Goal: Task Accomplishment & Management: Manage account settings

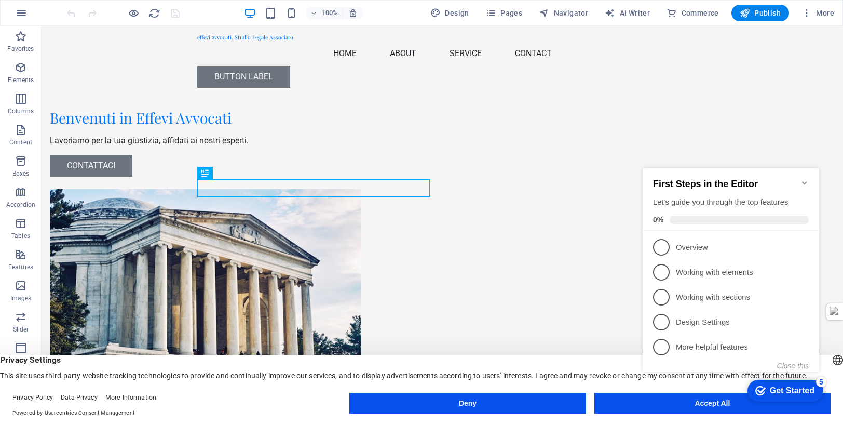
click at [720, 408] on appcues-checklist "Contextual help checklist present on screen" at bounding box center [733, 280] width 189 height 255
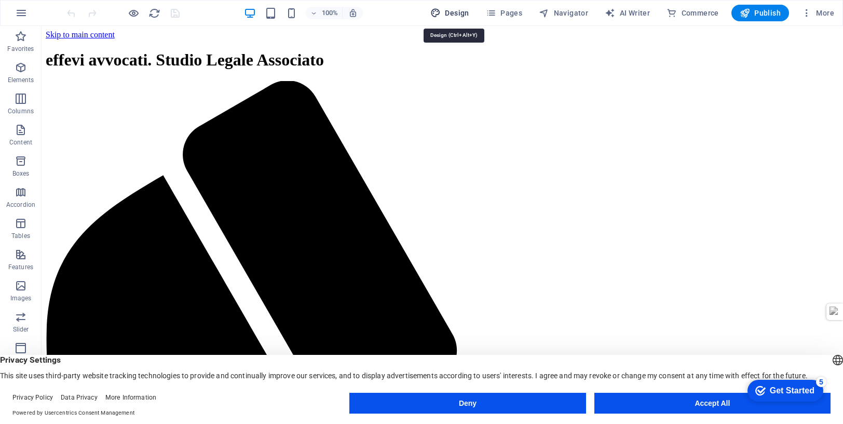
click at [0, 0] on span "Design" at bounding box center [0, 0] width 0 height 0
select select "px"
select select "200"
select select "px"
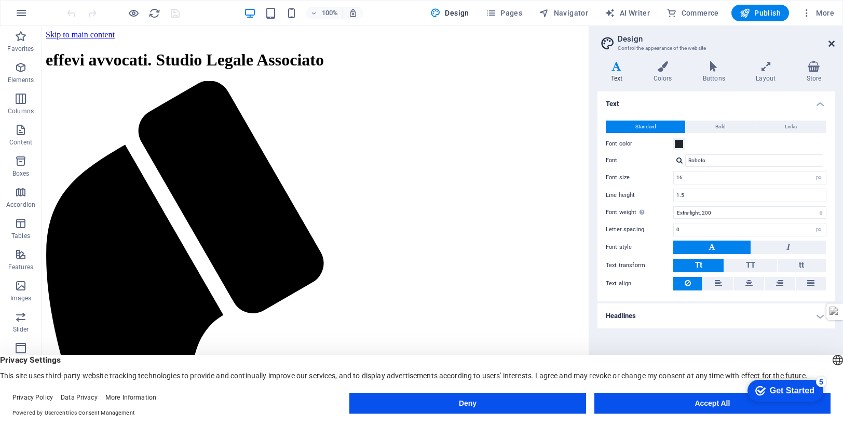
drag, startPoint x: 833, startPoint y: 41, endPoint x: 790, endPoint y: 14, distance: 51.3
click at [833, 41] on icon at bounding box center [832, 43] width 6 height 8
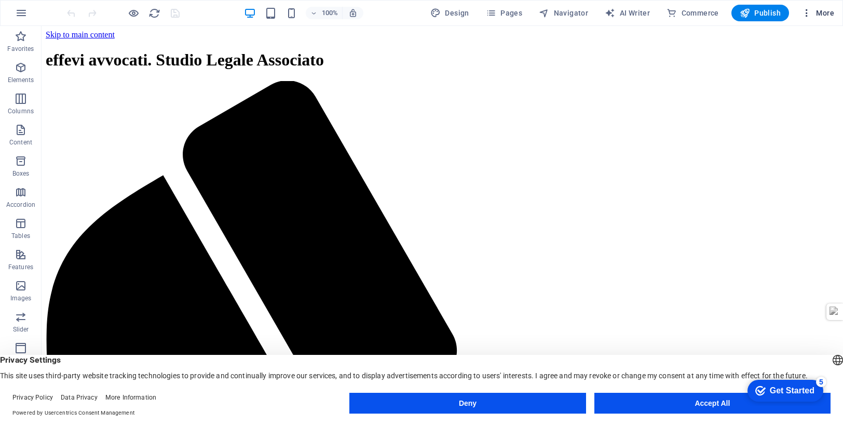
click at [807, 12] on icon "button" at bounding box center [807, 13] width 10 height 10
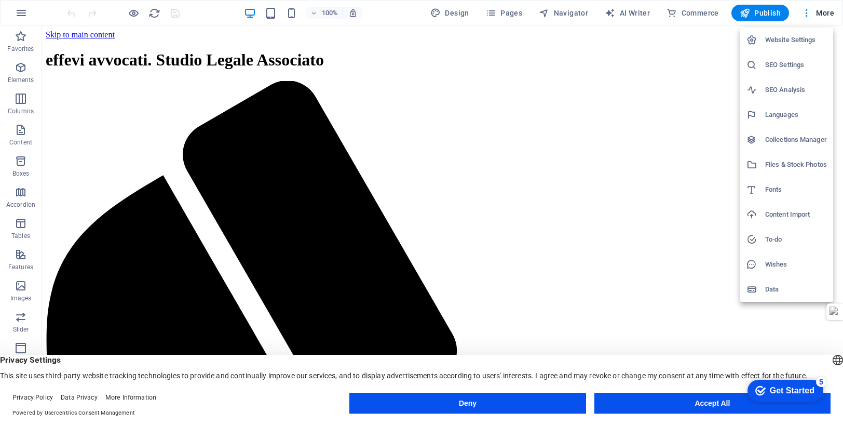
click at [775, 113] on h6 "Languages" at bounding box center [796, 115] width 62 height 12
select select "41"
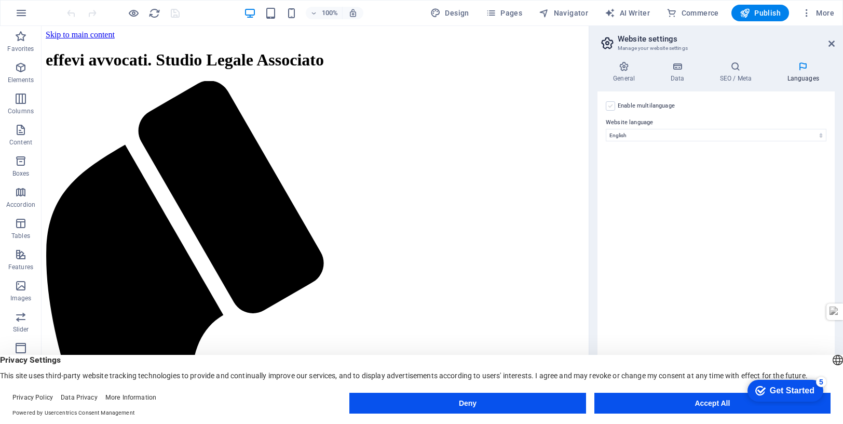
click at [612, 105] on label at bounding box center [610, 105] width 9 height 9
click at [0, 0] on input "Enable multilanguage To disable multilanguage delete all languages until only o…" at bounding box center [0, 0] width 0 height 0
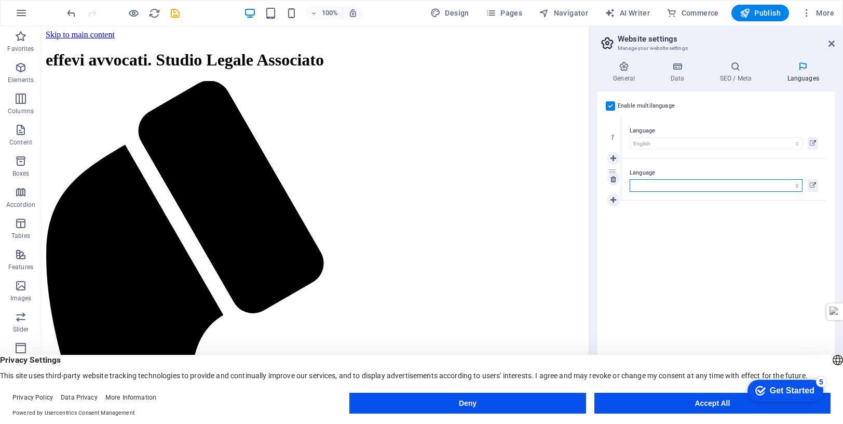
click at [642, 184] on select "Abkhazian Afar Afrikaans Akan Albanian Amharic Arabic Aragonese Armenian Assame…" at bounding box center [716, 185] width 173 height 12
select select "76"
click at [767, 233] on div "Enable multilanguage To disable multilanguage delete all languages until only o…" at bounding box center [716, 244] width 237 height 307
drag, startPoint x: 701, startPoint y: 127, endPoint x: 703, endPoint y: 180, distance: 53.5
click at [703, 180] on div "1 Language Abkhazian Afar Afrikaans Akan Albanian Amharic Arabic Aragonese Arme…" at bounding box center [716, 158] width 221 height 84
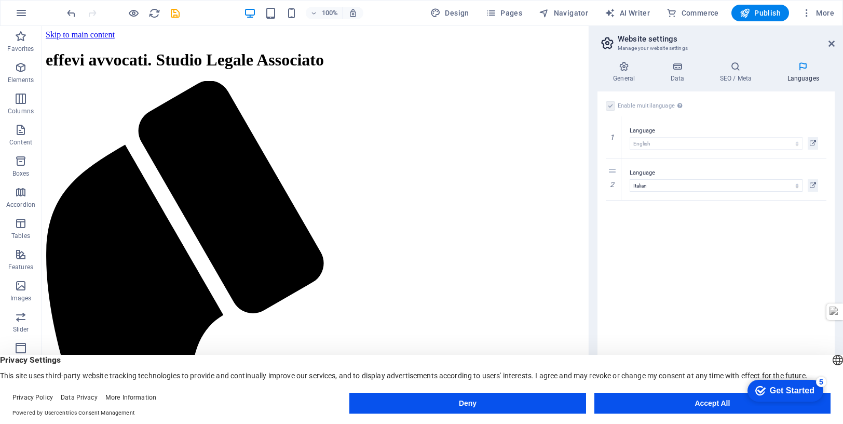
click at [684, 239] on div "Enable multilanguage To disable multilanguage delete all languages until only o…" at bounding box center [716, 244] width 237 height 307
click at [625, 69] on icon at bounding box center [624, 66] width 53 height 10
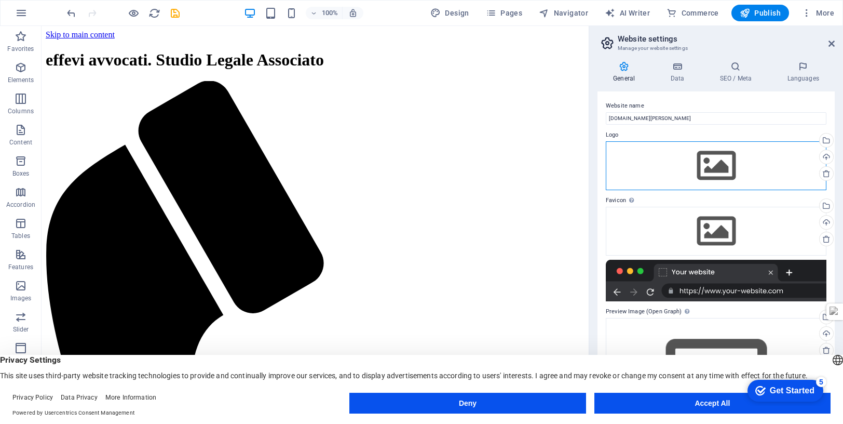
click at [713, 165] on div "Drag files here, click to choose files or select files from Files or our free s…" at bounding box center [716, 165] width 221 height 49
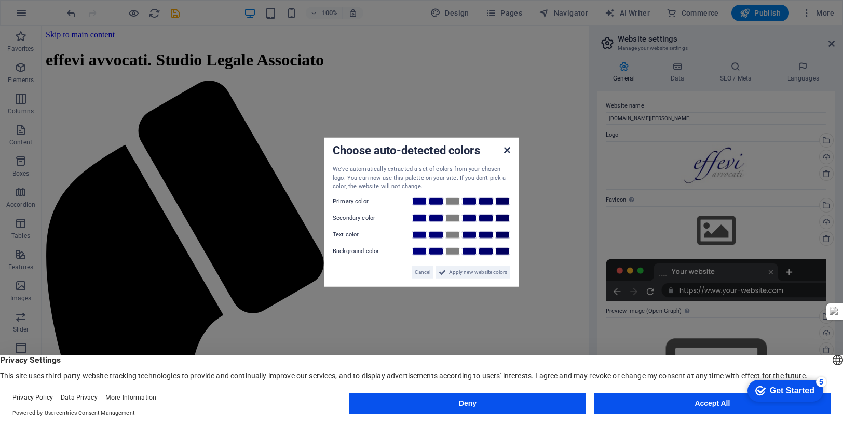
click at [507, 149] on icon at bounding box center [507, 150] width 6 height 8
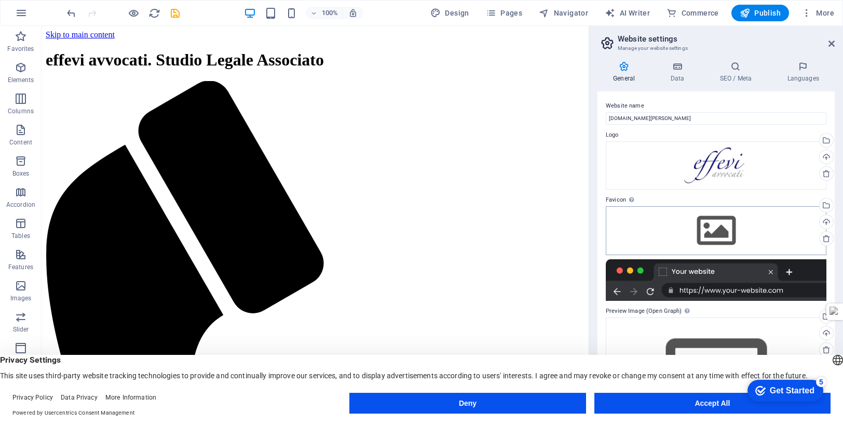
scroll to position [46, 0]
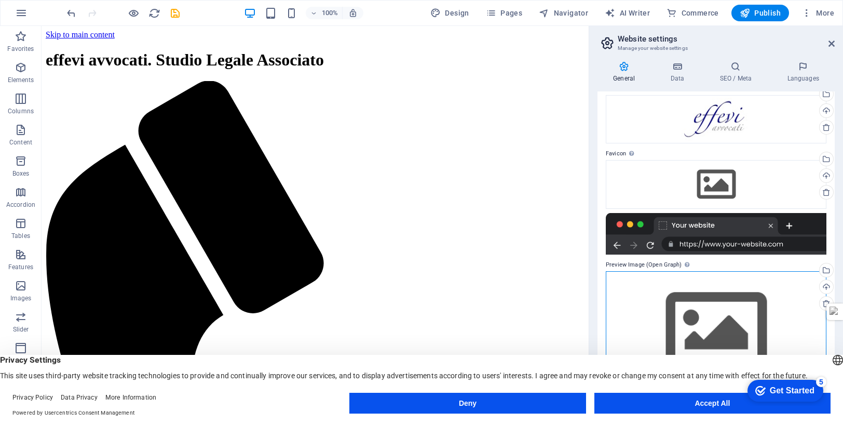
click at [757, 300] on div "Drag files here, click to choose files or select files from Files or our free s…" at bounding box center [716, 330] width 221 height 119
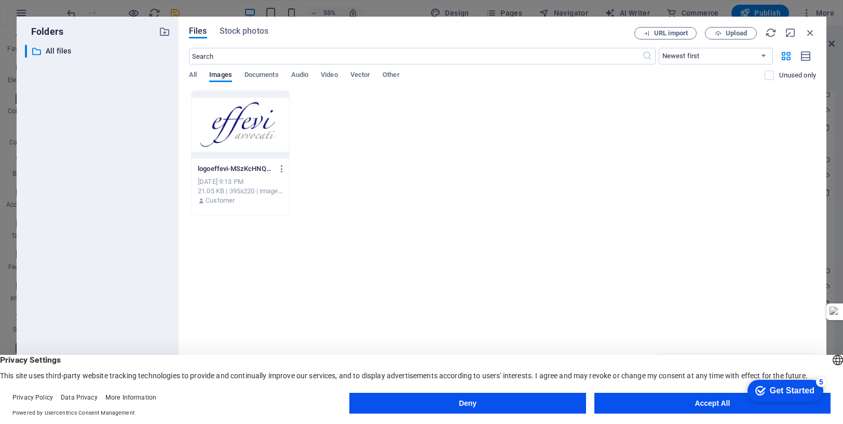
drag, startPoint x: 339, startPoint y: 24, endPoint x: 374, endPoint y: 21, distance: 35.9
click at [374, 21] on div "Files Stock photos URL import Upload ​ Newest first Oldest first Name (A-Z) Nam…" at bounding box center [503, 212] width 648 height 390
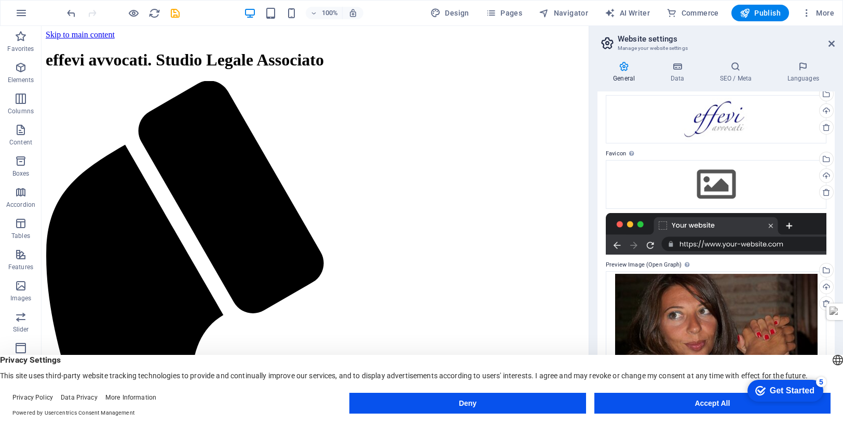
scroll to position [68, 0]
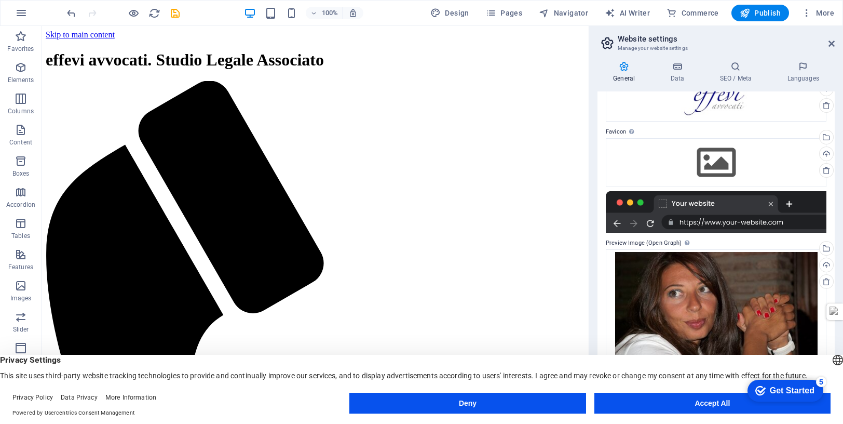
click at [716, 245] on label "Preview Image (Open Graph) This image will be shown when the website is shared …" at bounding box center [716, 243] width 221 height 12
click at [684, 294] on div "Drag files here, click to choose files or select files from Files or our free s…" at bounding box center [716, 319] width 221 height 141
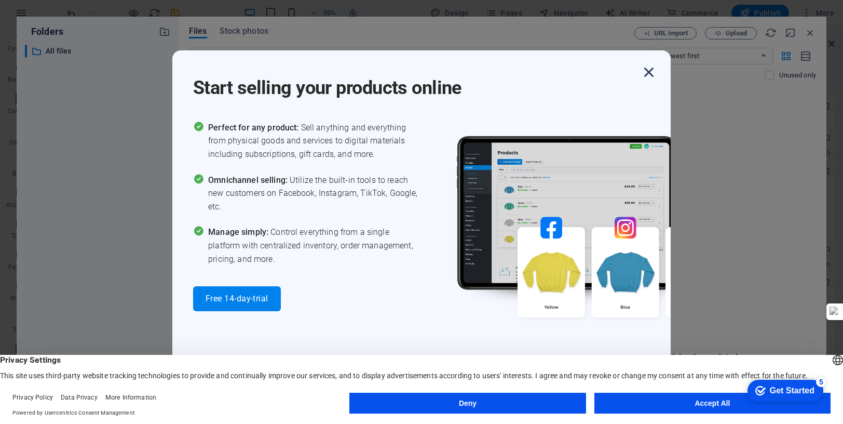
click at [651, 69] on icon "button" at bounding box center [649, 72] width 19 height 19
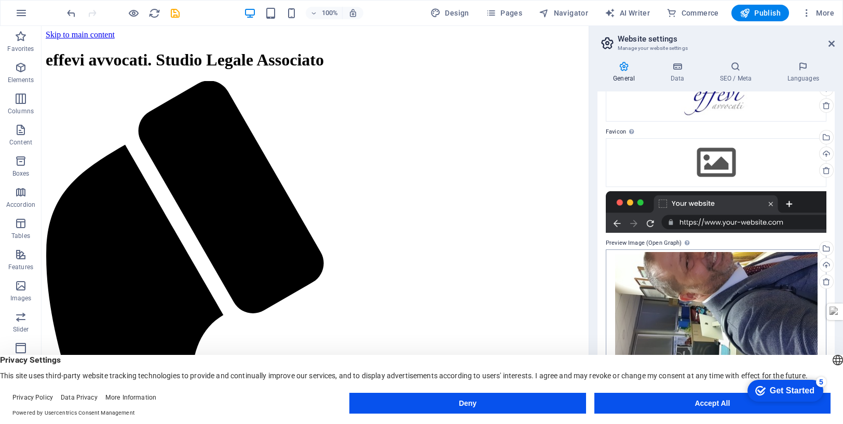
scroll to position [84, 0]
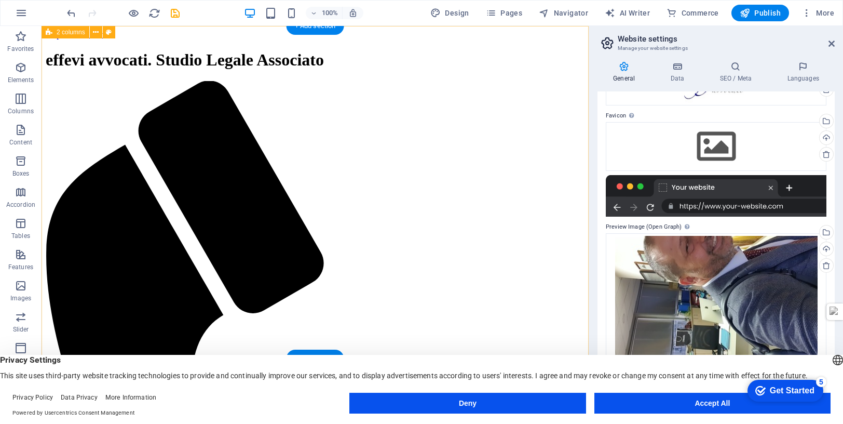
click at [831, 40] on icon at bounding box center [832, 43] width 6 height 8
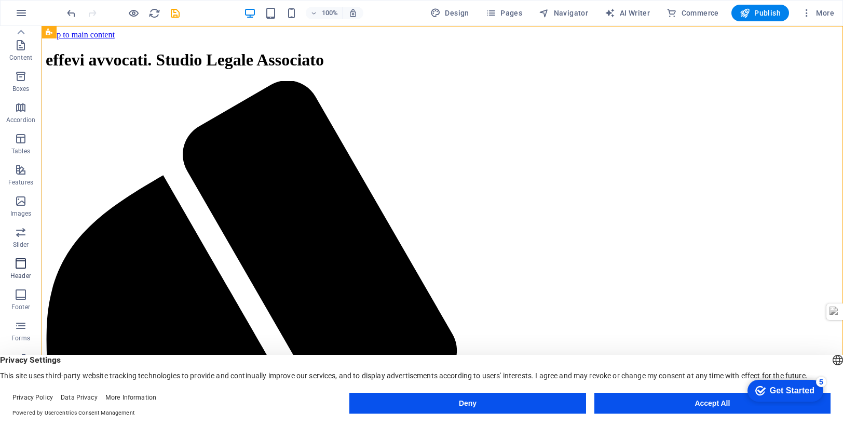
scroll to position [117, 0]
select select "English"
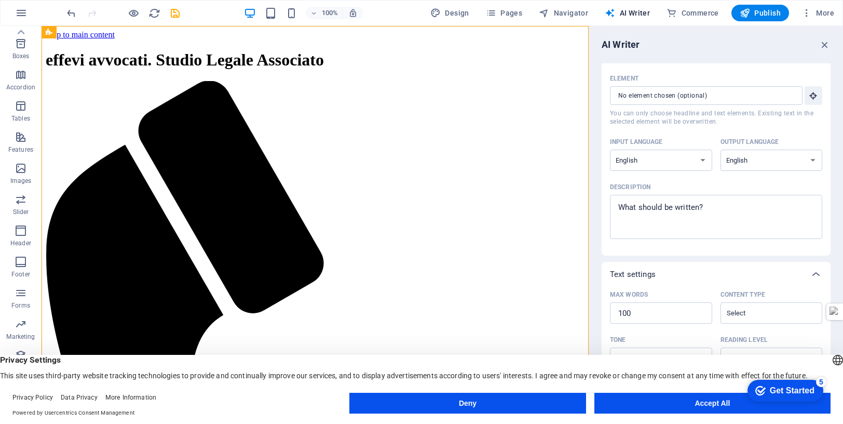
scroll to position [17, 0]
click at [702, 161] on select "Albanian Arabic Armenian Awadhi Azerbaijani Bashkir Basque Belarusian Bengali B…" at bounding box center [661, 161] width 102 height 21
select select "Italian"
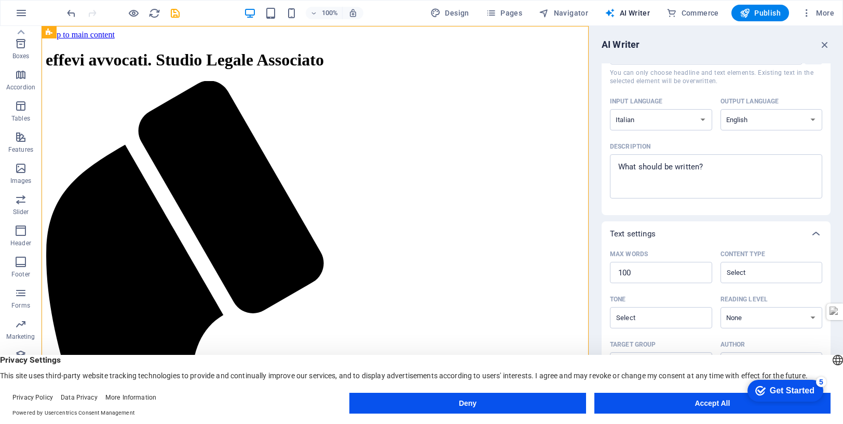
scroll to position [0, 0]
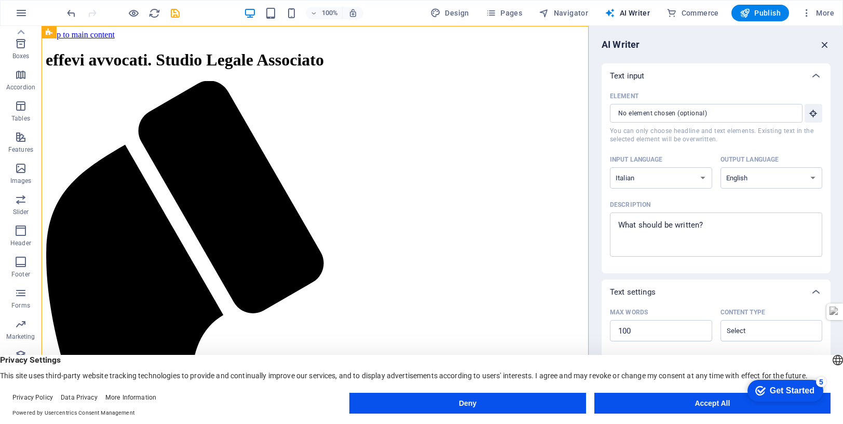
drag, startPoint x: 827, startPoint y: 43, endPoint x: 785, endPoint y: 17, distance: 49.0
click at [827, 43] on icon "button" at bounding box center [824, 44] width 11 height 11
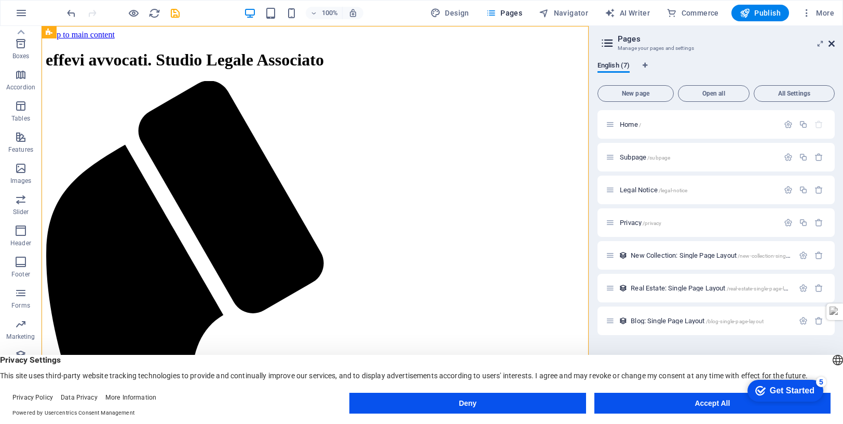
click at [832, 42] on icon at bounding box center [832, 43] width 6 height 8
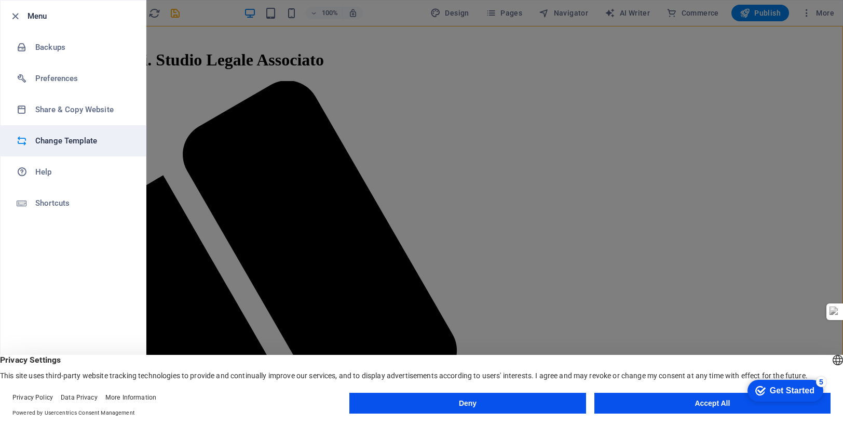
click at [62, 141] on h6 "Change Template" at bounding box center [83, 140] width 96 height 12
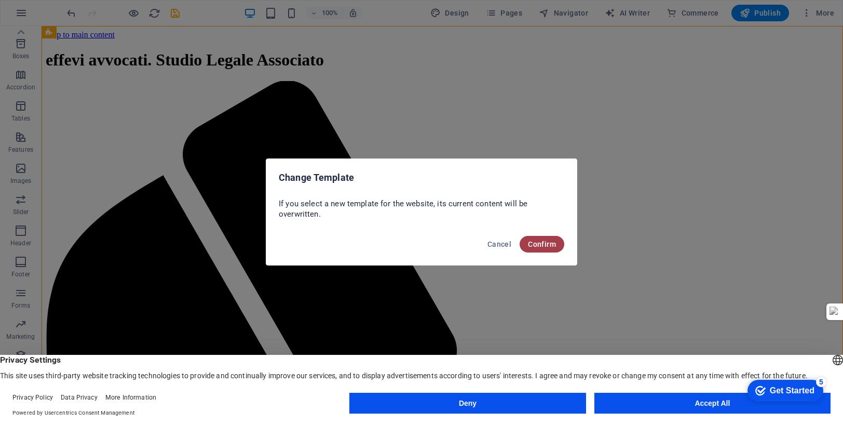
click at [545, 243] on span "Confirm" at bounding box center [542, 244] width 28 height 8
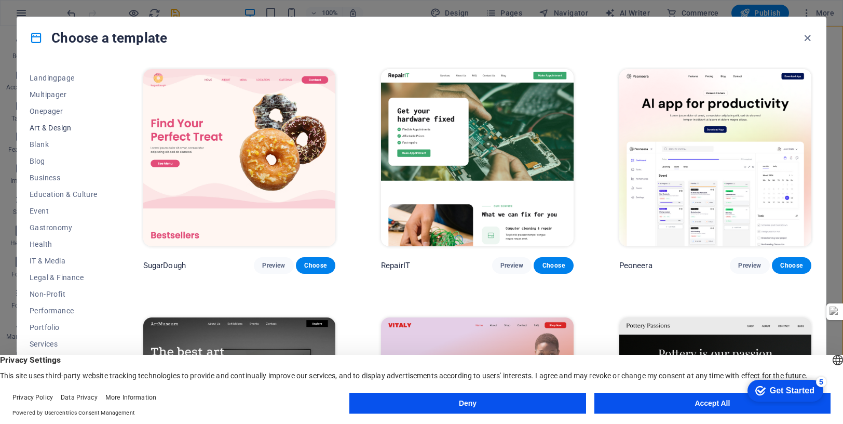
scroll to position [105, 0]
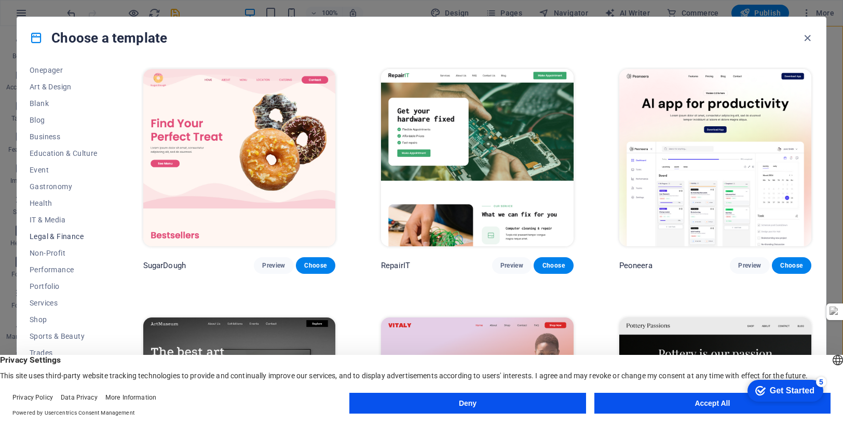
click at [75, 237] on span "Legal & Finance" at bounding box center [64, 236] width 68 height 8
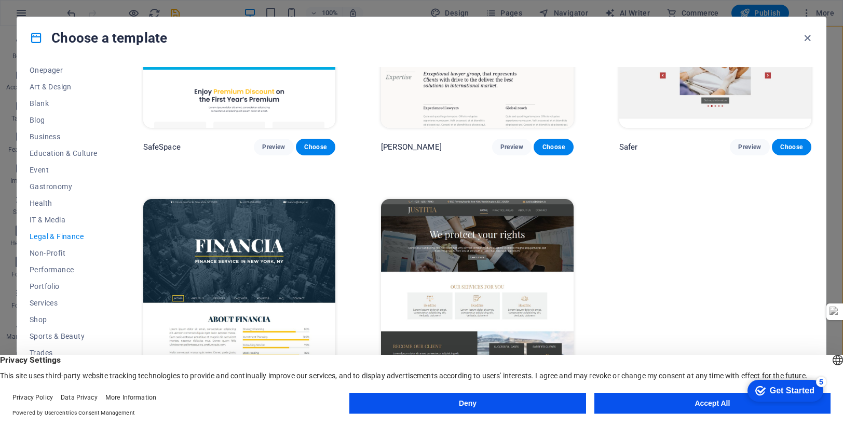
scroll to position [126, 0]
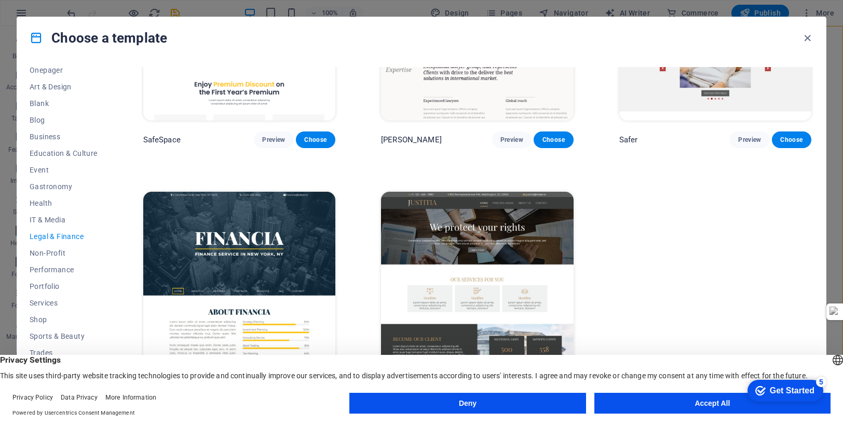
click at [486, 290] on img at bounding box center [477, 280] width 192 height 177
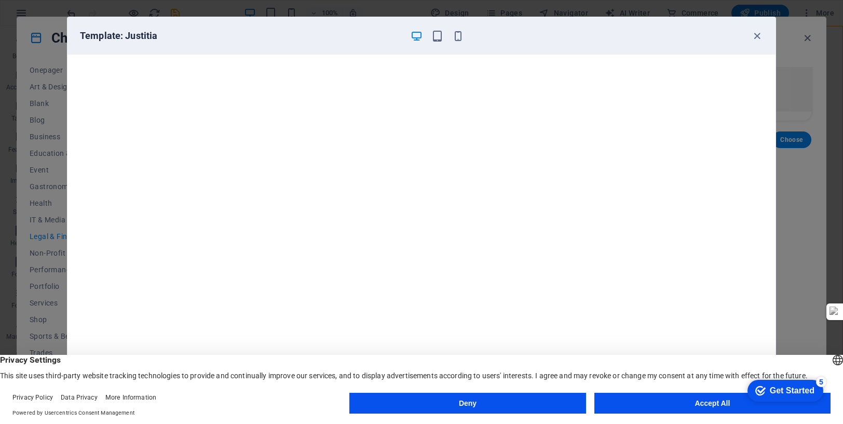
scroll to position [3, 0]
click at [693, 399] on button "Accept All" at bounding box center [713, 403] width 236 height 21
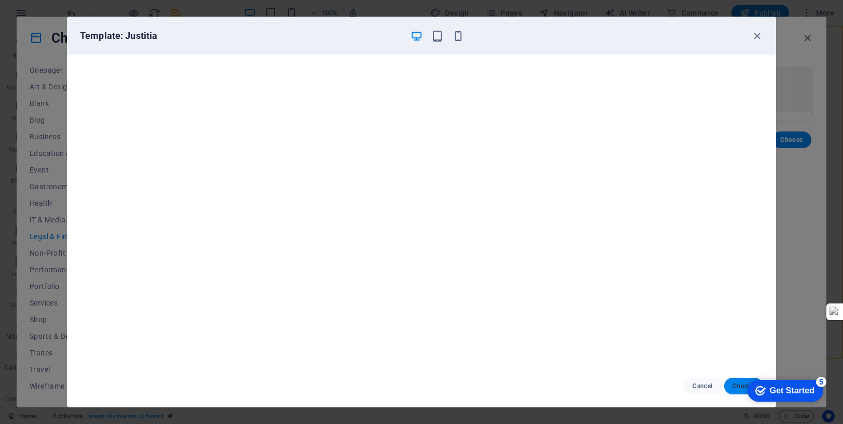
click at [731, 386] on button "Choose" at bounding box center [743, 386] width 39 height 17
